Goal: Task Accomplishment & Management: Use online tool/utility

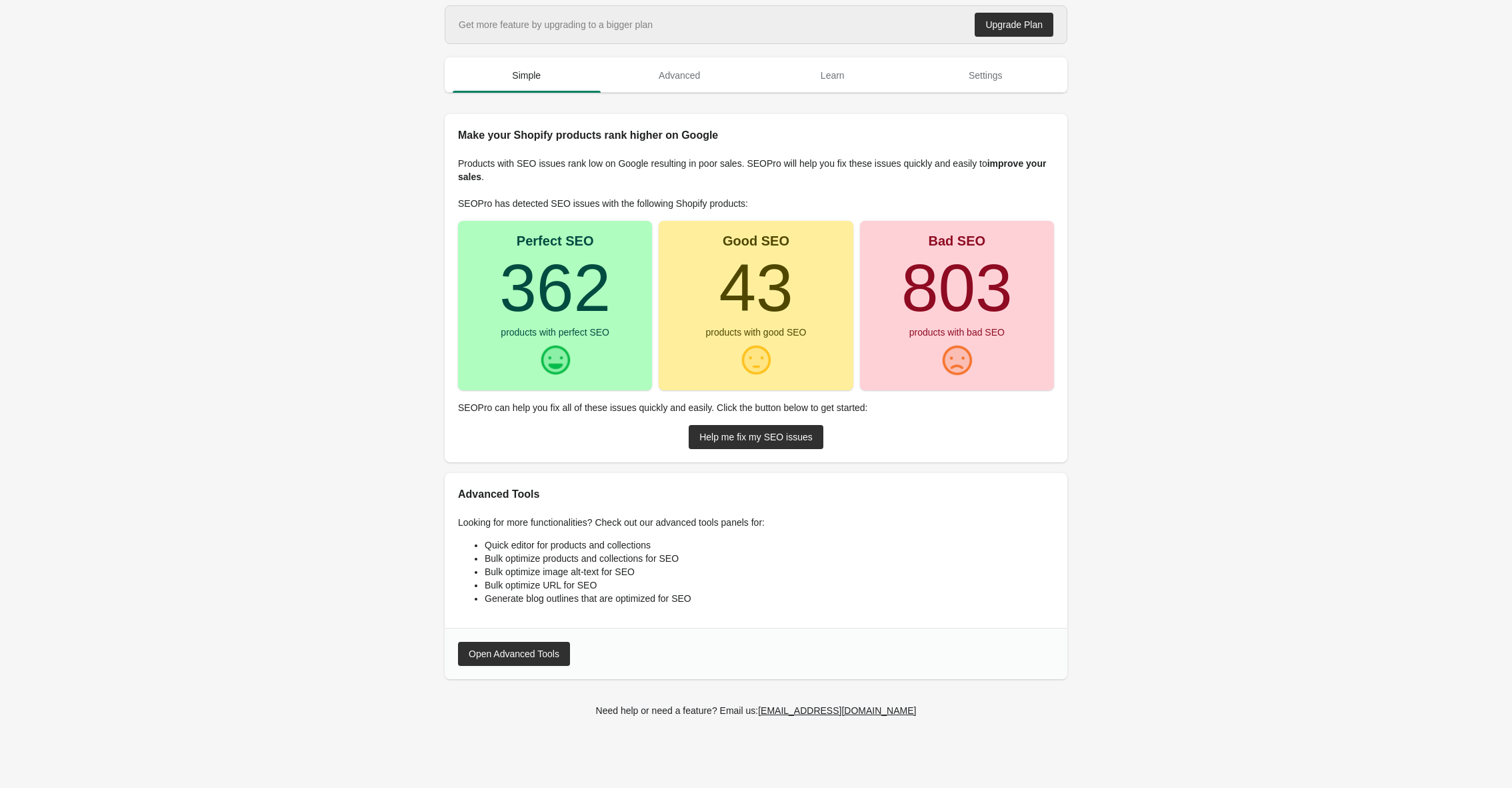
click at [1132, 294] on main "Get more feature by upgrading to a bigger plan Upgrade Plan Simple Advanced Lea…" at bounding box center [756, 375] width 1512 height 739
click at [1138, 431] on main "Get more feature by upgrading to a bigger plan Upgrade Plan Simple Advanced Lea…" at bounding box center [756, 375] width 1512 height 739
click at [398, 447] on main "Get more feature by upgrading to a bigger plan Upgrade Plan Simple Advanced Lea…" at bounding box center [756, 375] width 1512 height 739
click at [771, 438] on div "Help me fix my SEO issues" at bounding box center [756, 437] width 113 height 11
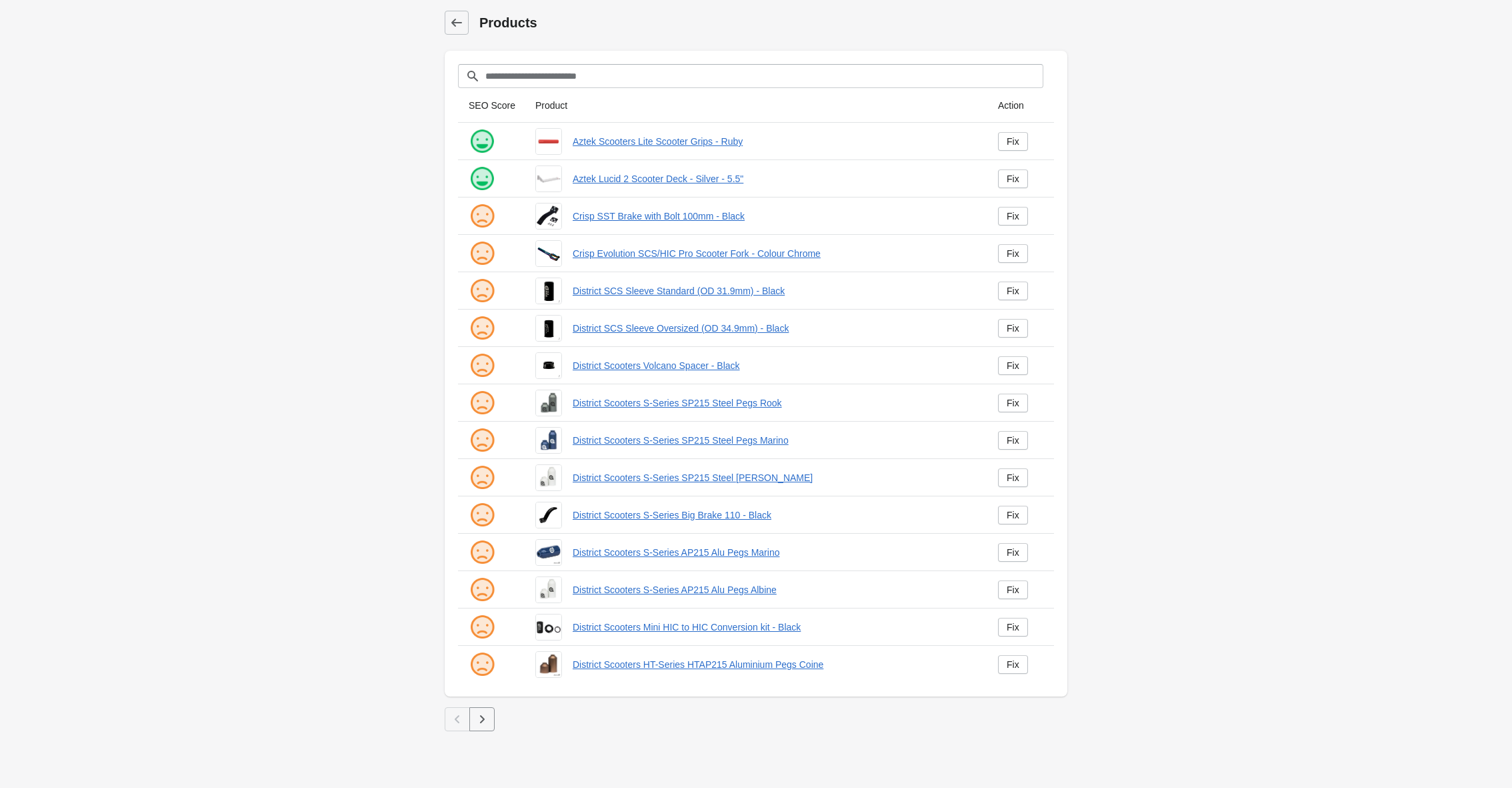
click at [490, 718] on button "button" at bounding box center [481, 719] width 25 height 24
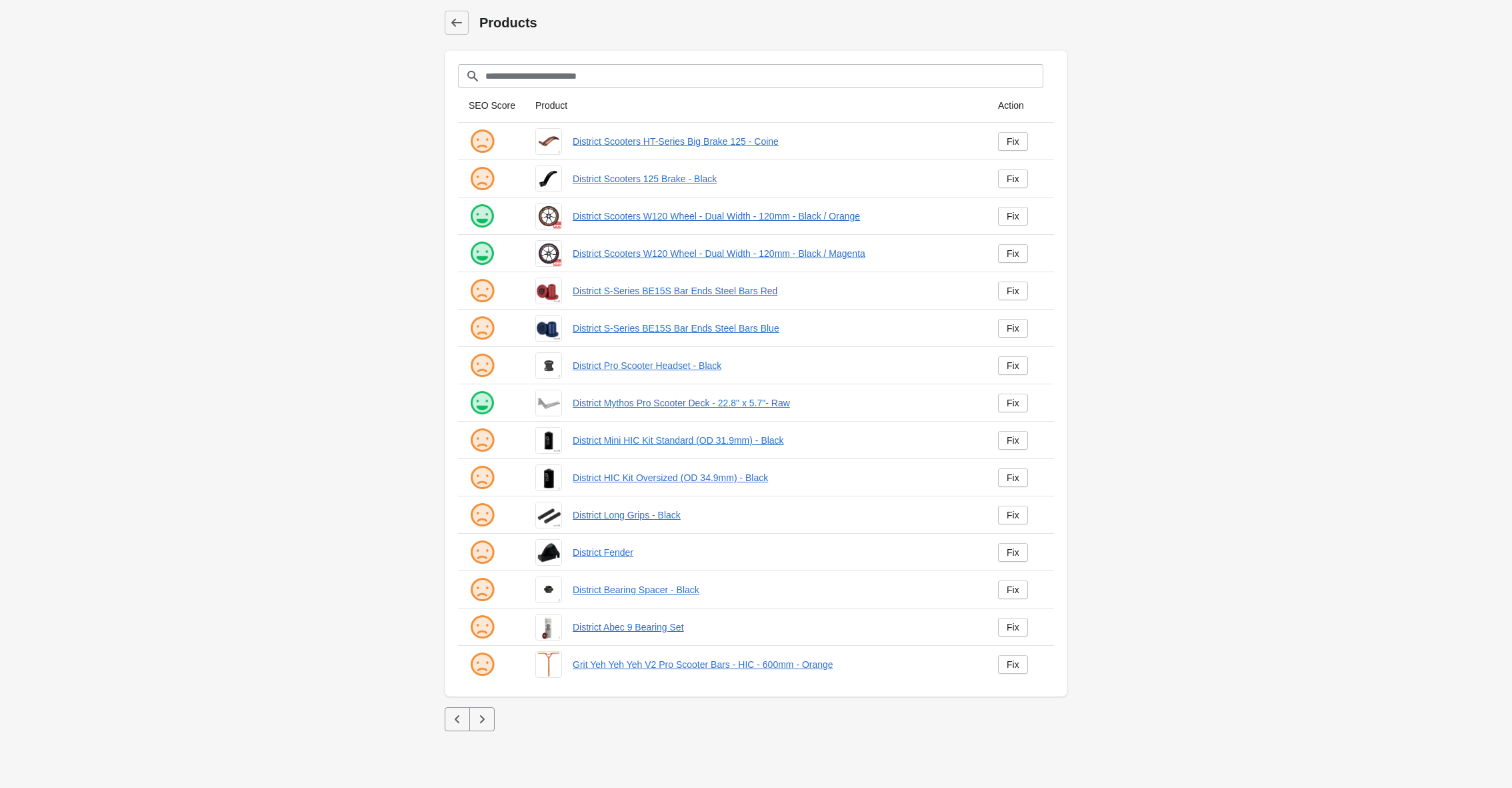
click at [486, 719] on icon "button" at bounding box center [482, 719] width 13 height 13
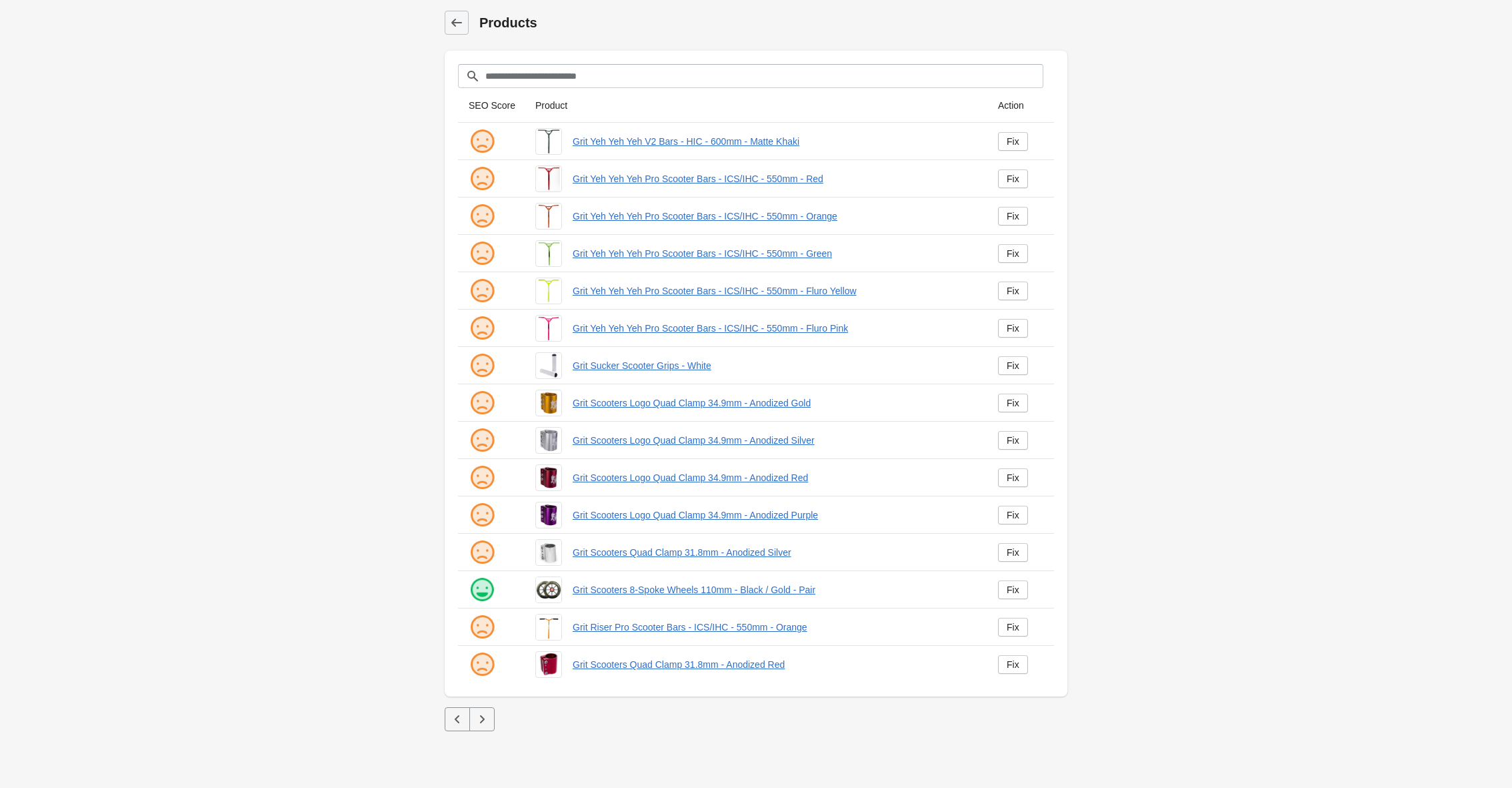
click at [493, 721] on button "button" at bounding box center [481, 719] width 25 height 24
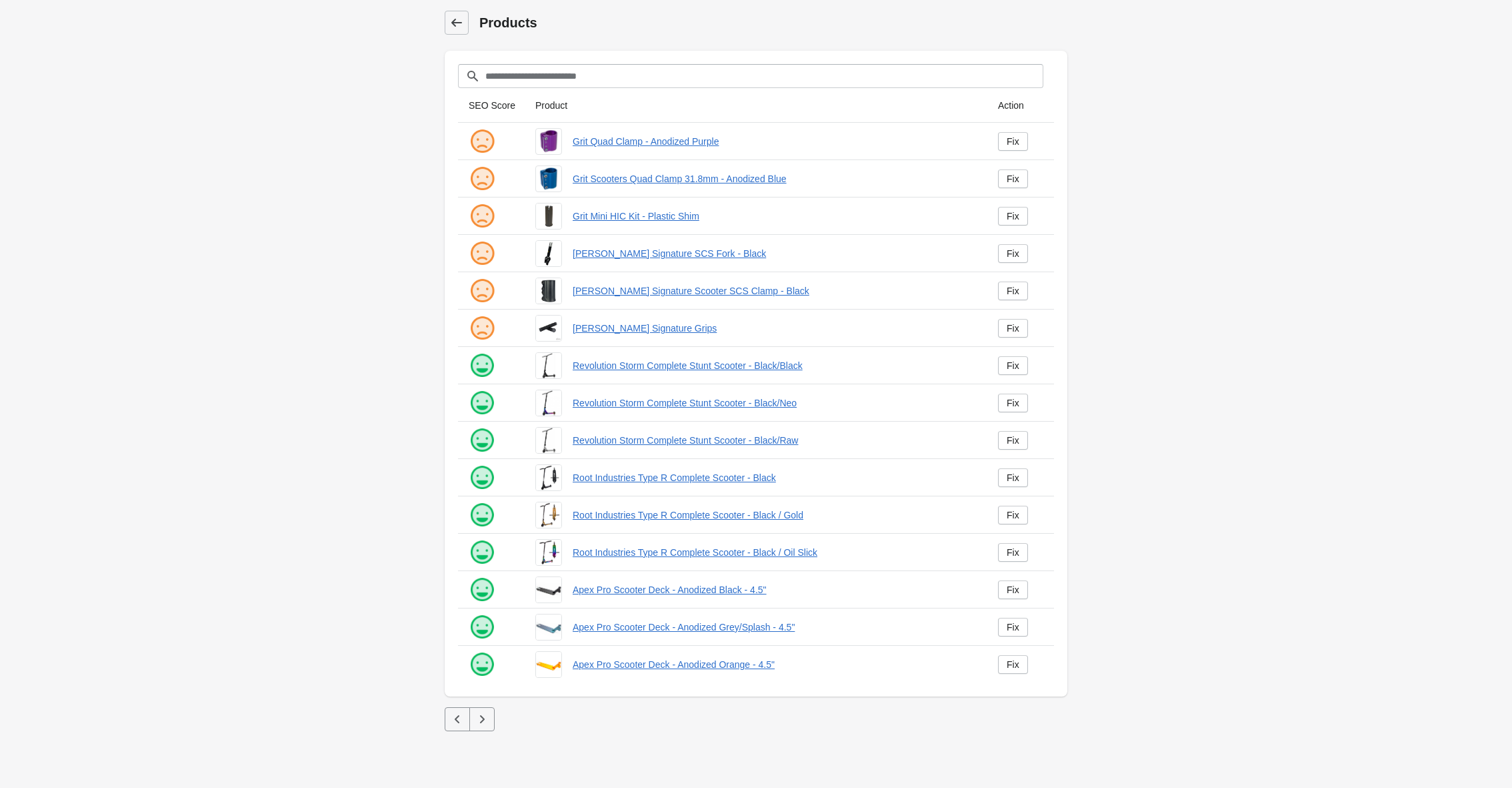
click at [454, 20] on icon at bounding box center [456, 23] width 13 height 13
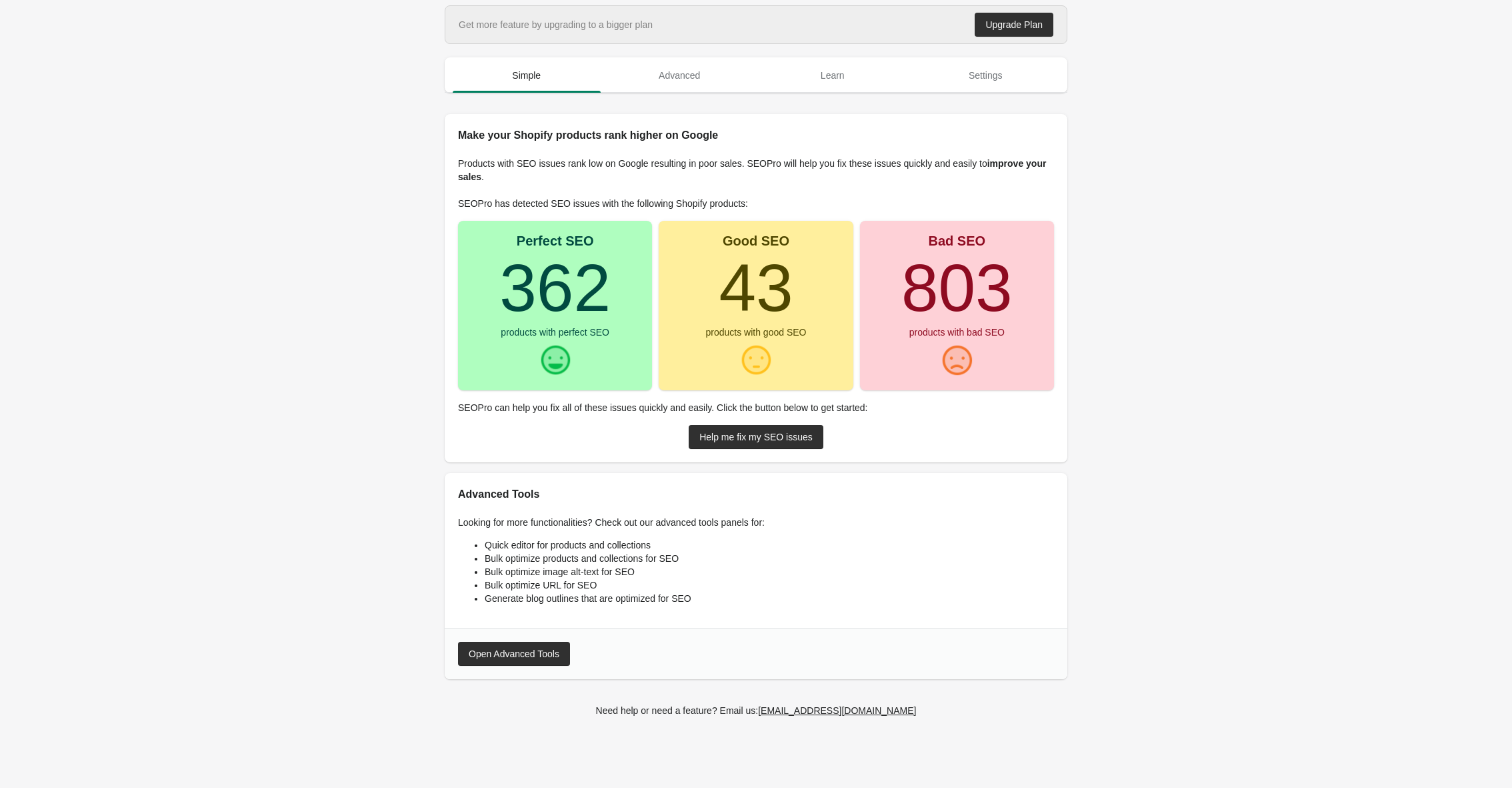
click at [78, 235] on main "Get more feature by upgrading to a bigger plan Upgrade Plan Simple Advanced Lea…" at bounding box center [756, 375] width 1512 height 739
click at [1189, 302] on main "Get more feature by upgrading to a bigger plan Upgrade Plan Simple Advanced Lea…" at bounding box center [756, 375] width 1512 height 739
click at [304, 259] on main "Get more feature by upgrading to a bigger plan Upgrade Plan Simple Advanced Lea…" at bounding box center [756, 375] width 1512 height 739
click at [47, 260] on main "Get more feature by upgrading to a bigger plan Upgrade Plan Simple Advanced Lea…" at bounding box center [756, 375] width 1512 height 739
click at [1194, 493] on main "Get more feature by upgrading to a bigger plan Upgrade Plan Simple Advanced Lea…" at bounding box center [756, 375] width 1512 height 739
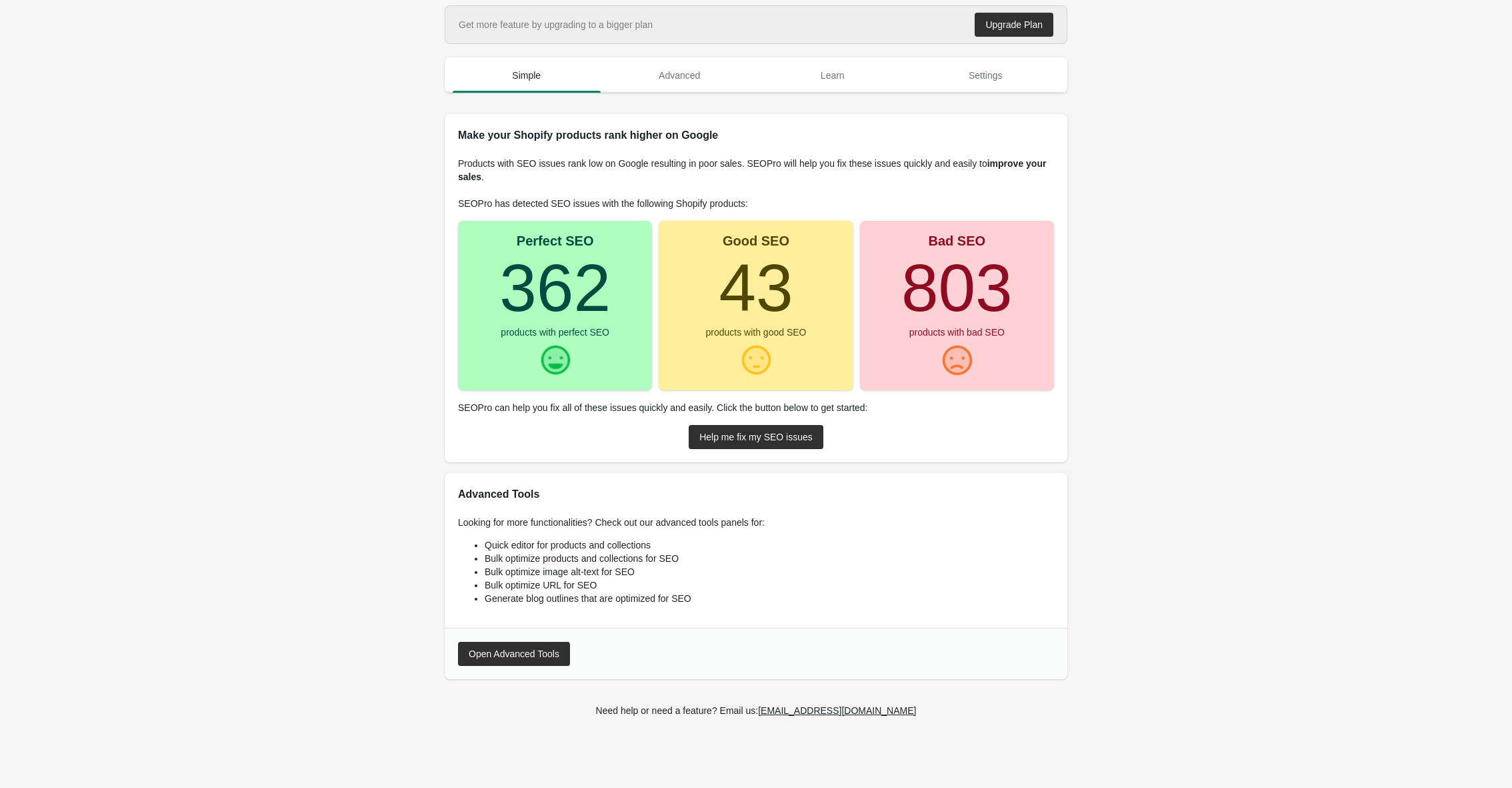
click at [320, 218] on main "Get more feature by upgrading to a bigger plan Upgrade Plan Simple Advanced Lea…" at bounding box center [756, 375] width 1512 height 739
